Goal: Task Accomplishment & Management: Manage account settings

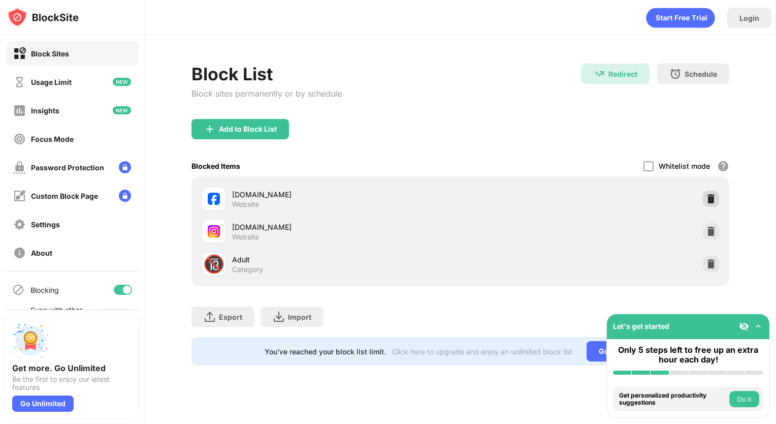
click at [715, 194] on img at bounding box center [711, 199] width 10 height 10
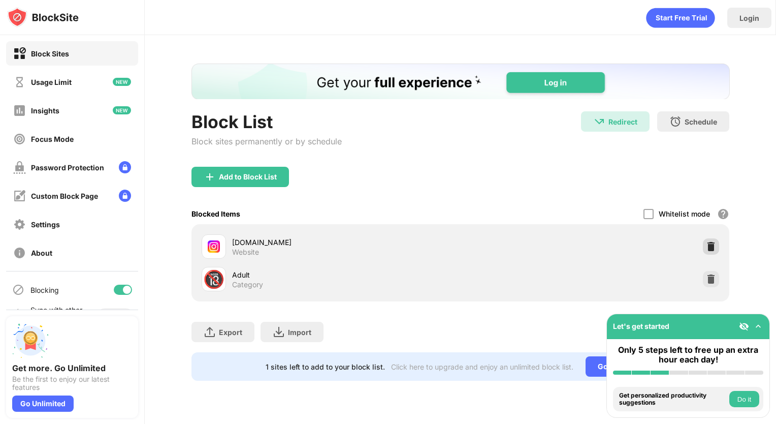
click at [708, 242] on img at bounding box center [711, 246] width 10 height 10
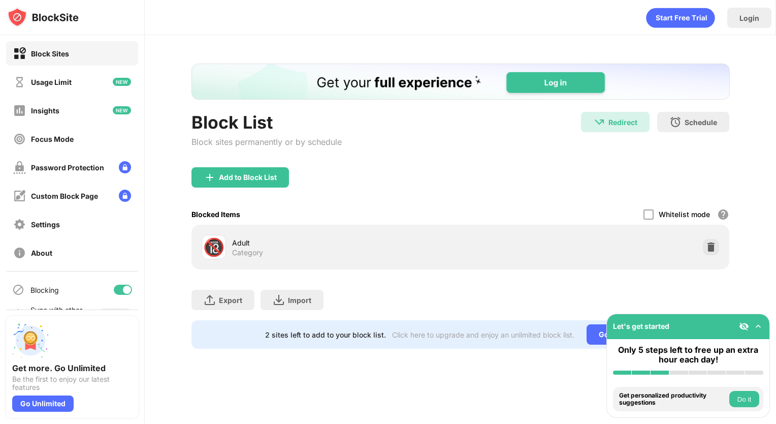
click at [250, 187] on div "Add to Block List" at bounding box center [461, 185] width 539 height 37
click at [240, 177] on div "Add to Block List" at bounding box center [248, 177] width 58 height 8
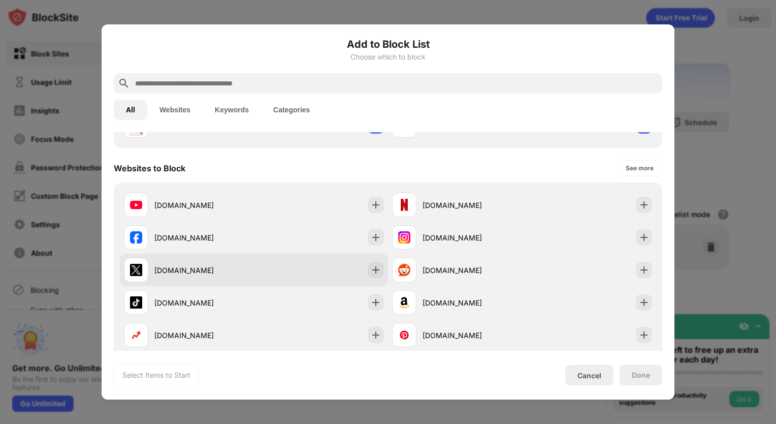
scroll to position [152, 0]
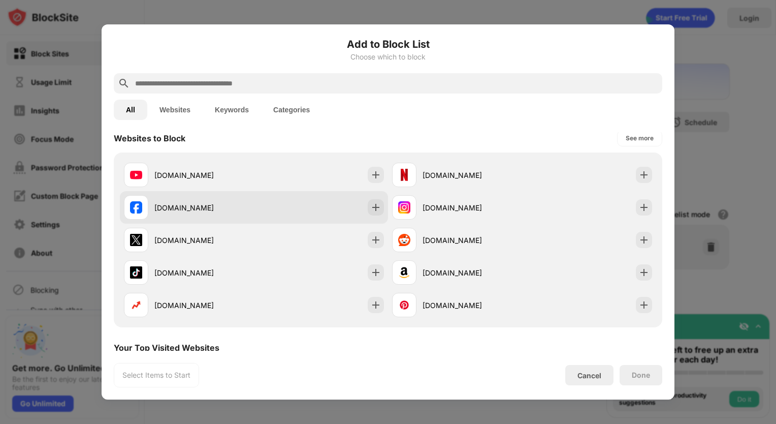
click at [301, 214] on div "[DOMAIN_NAME]" at bounding box center [254, 207] width 268 height 33
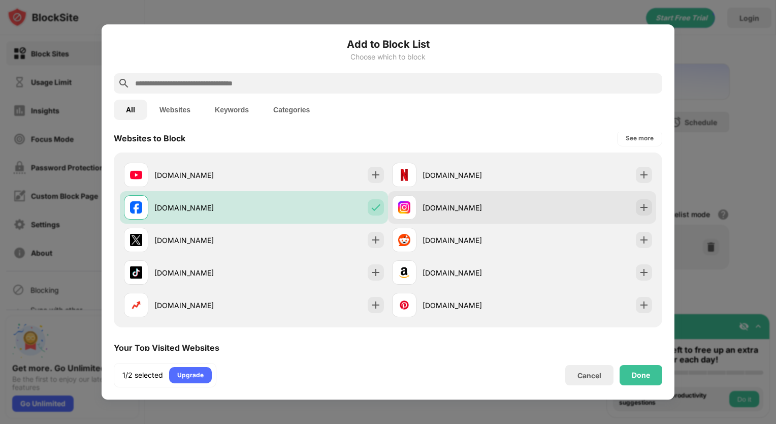
click at [461, 195] on div "[DOMAIN_NAME]" at bounding box center [457, 207] width 130 height 24
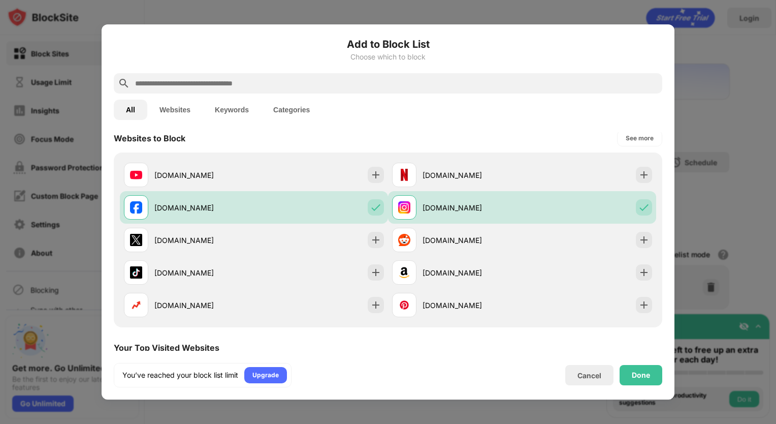
scroll to position [0, 0]
click at [634, 364] on div "You’ve reached your block list limit Upgrade Cancel Done" at bounding box center [388, 375] width 549 height 24
click at [638, 368] on div "Done" at bounding box center [641, 375] width 43 height 20
